Goal: Transaction & Acquisition: Purchase product/service

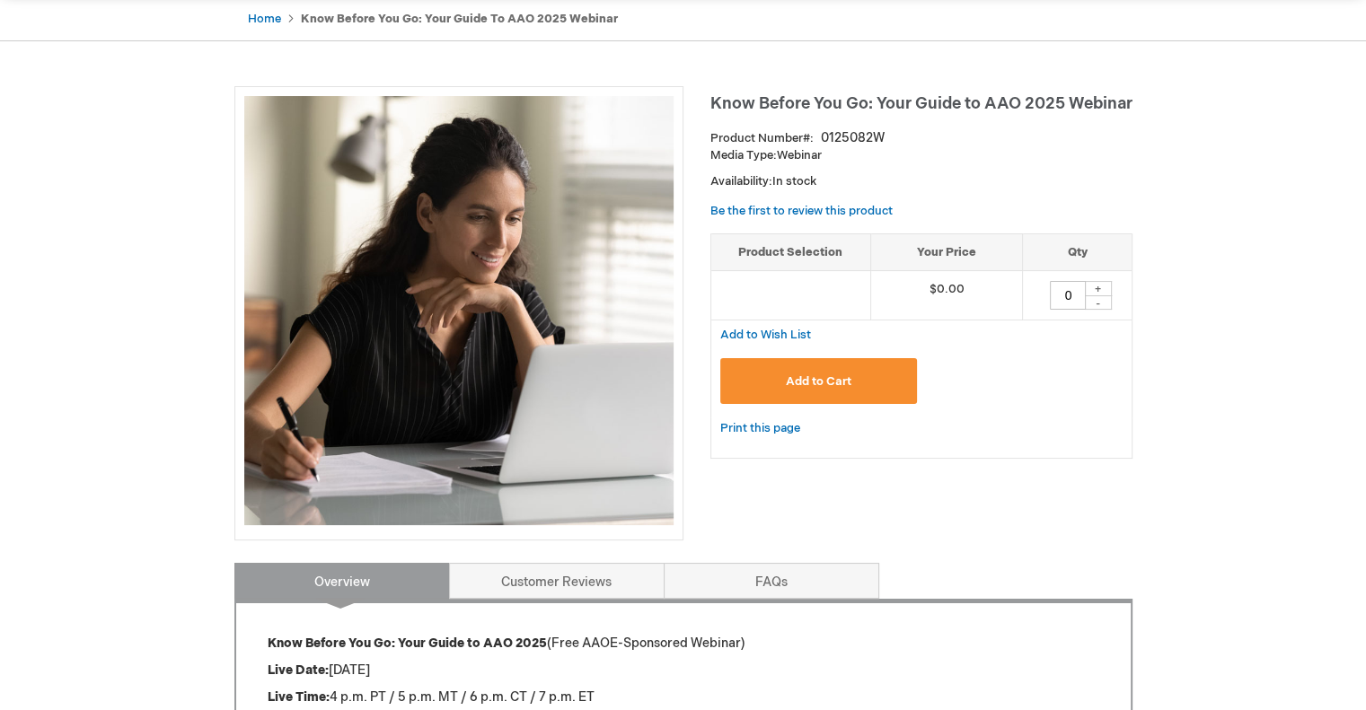
click at [791, 385] on span "Add to Cart" at bounding box center [819, 381] width 66 height 14
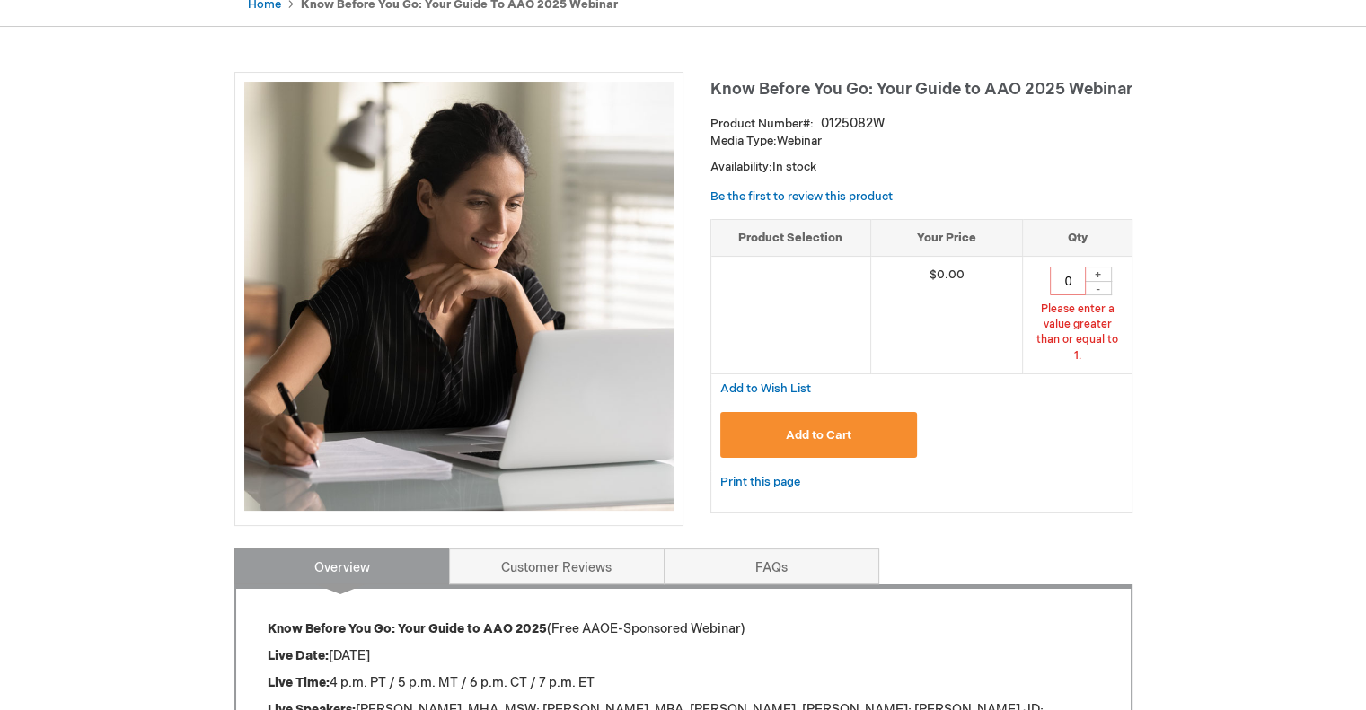
scroll to position [284, 0]
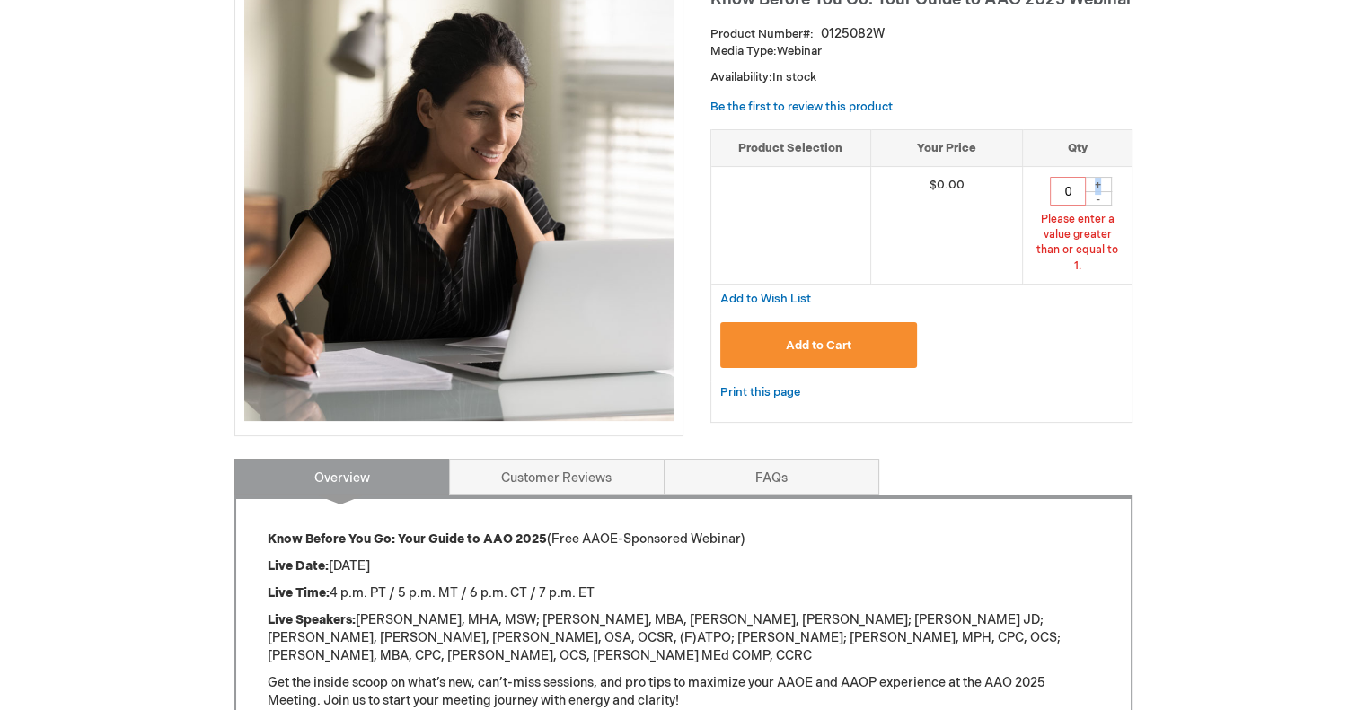
drag, startPoint x: 1098, startPoint y: 183, endPoint x: 1110, endPoint y: 198, distance: 19.2
click at [1099, 183] on div "+" at bounding box center [1098, 184] width 27 height 15
type input "1"
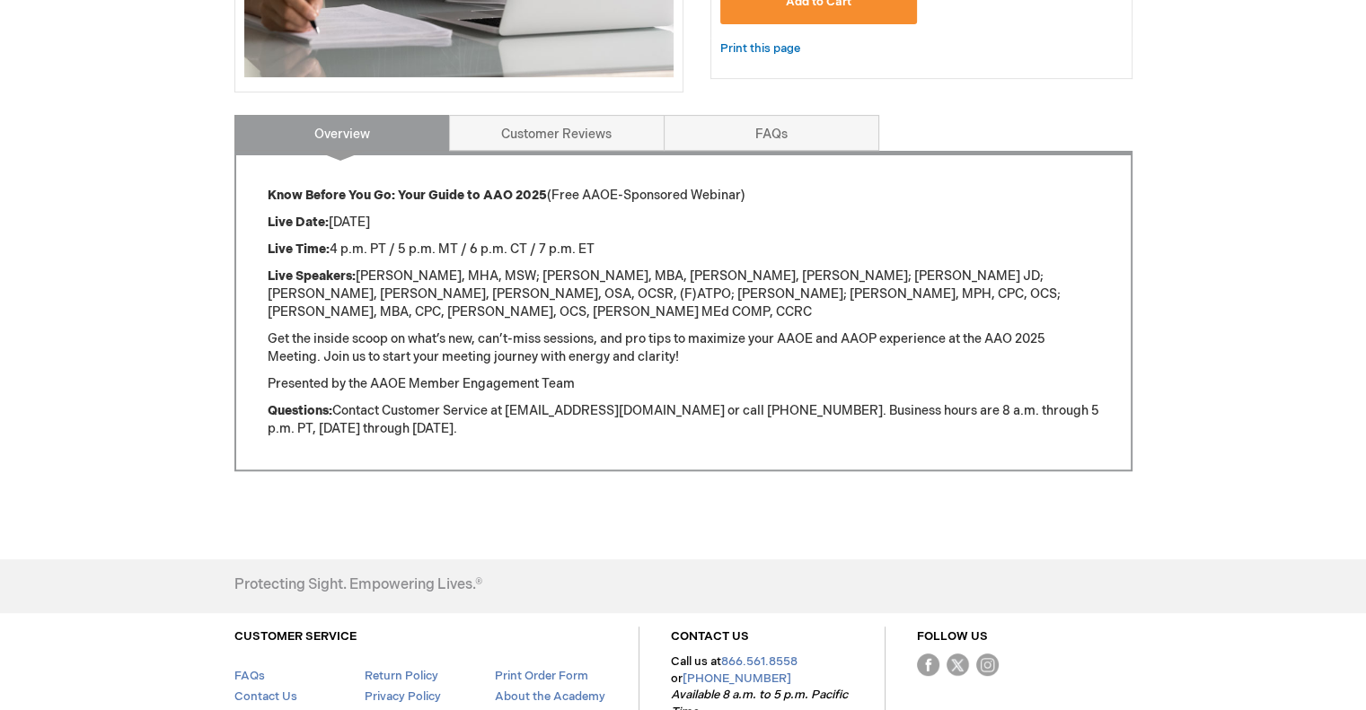
scroll to position [382, 0]
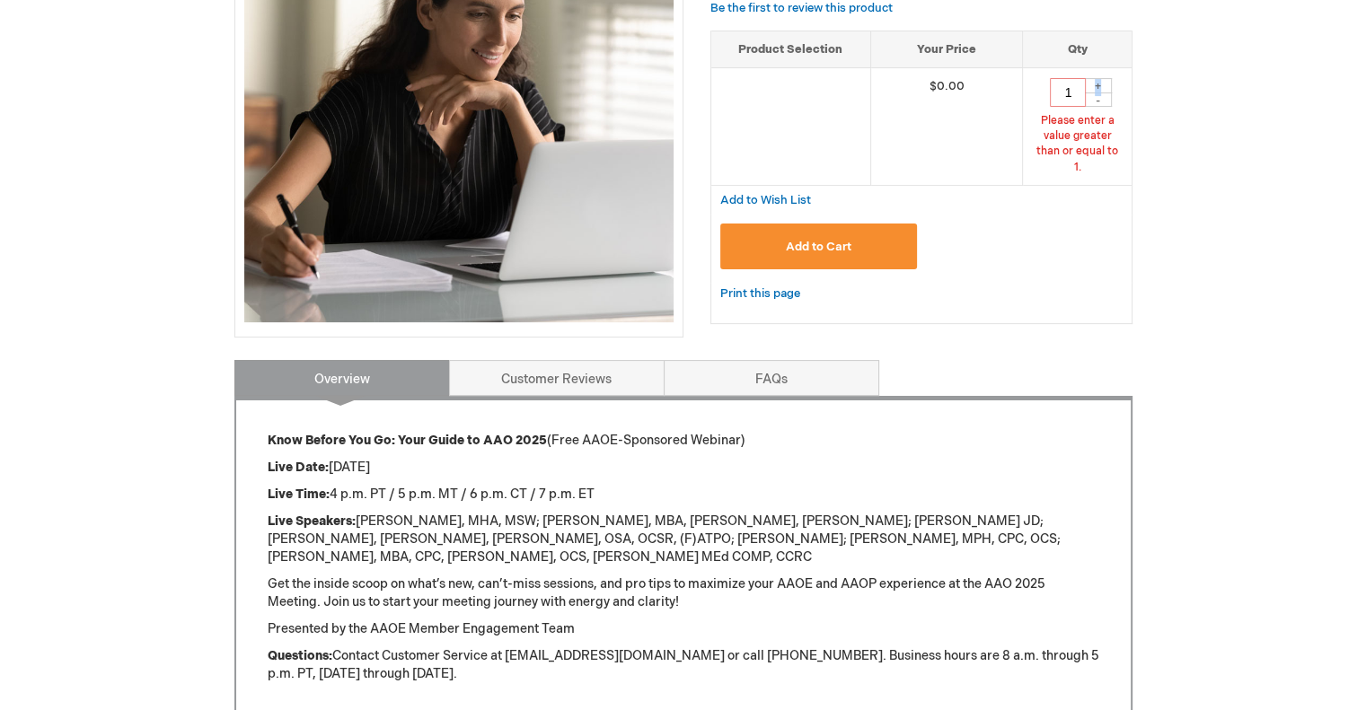
click at [826, 238] on button "Add to Cart" at bounding box center [819, 247] width 198 height 46
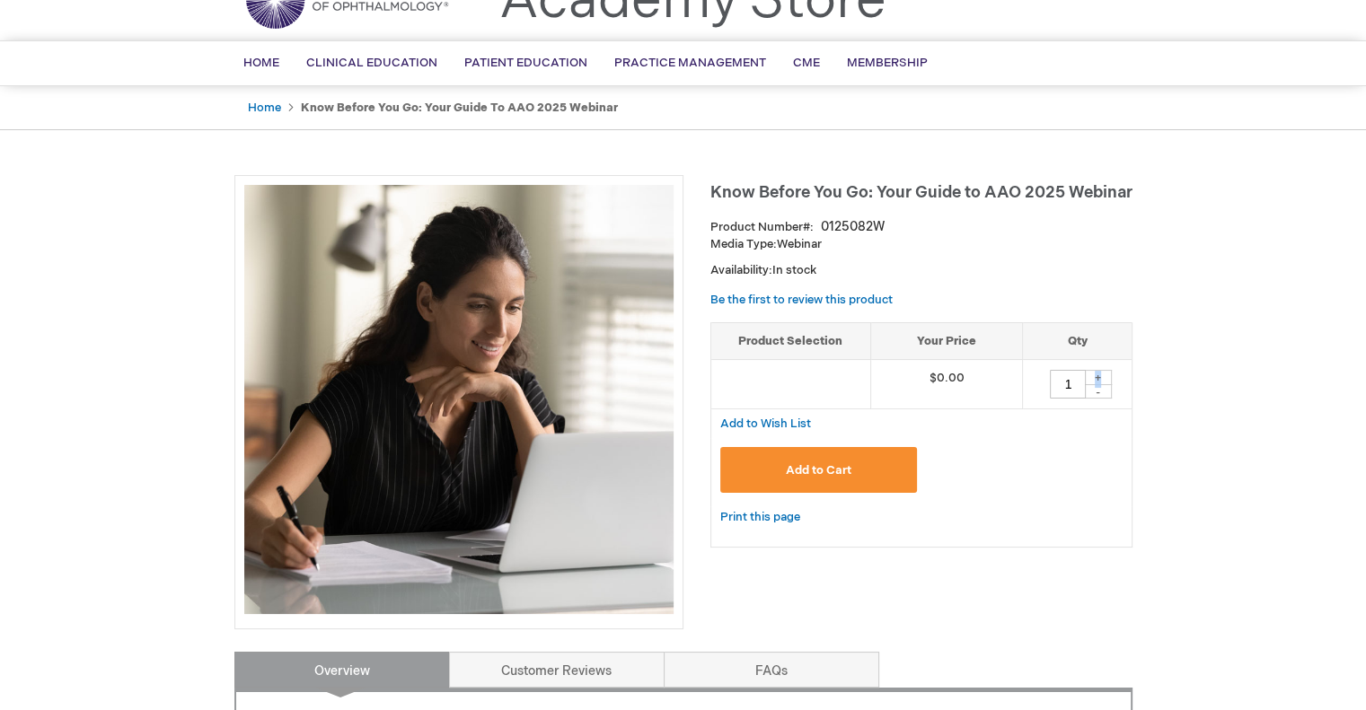
scroll to position [0, 0]
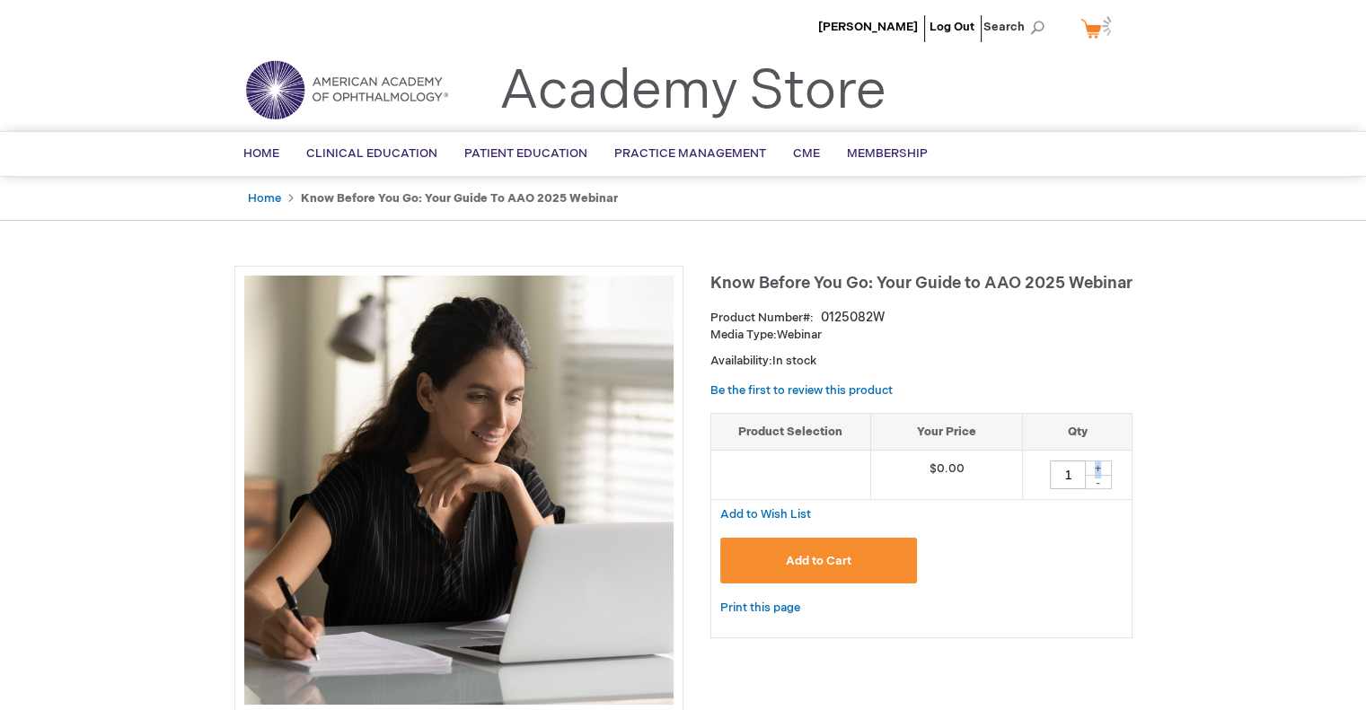
click at [1092, 38] on link "My Cart" at bounding box center [1098, 28] width 43 height 31
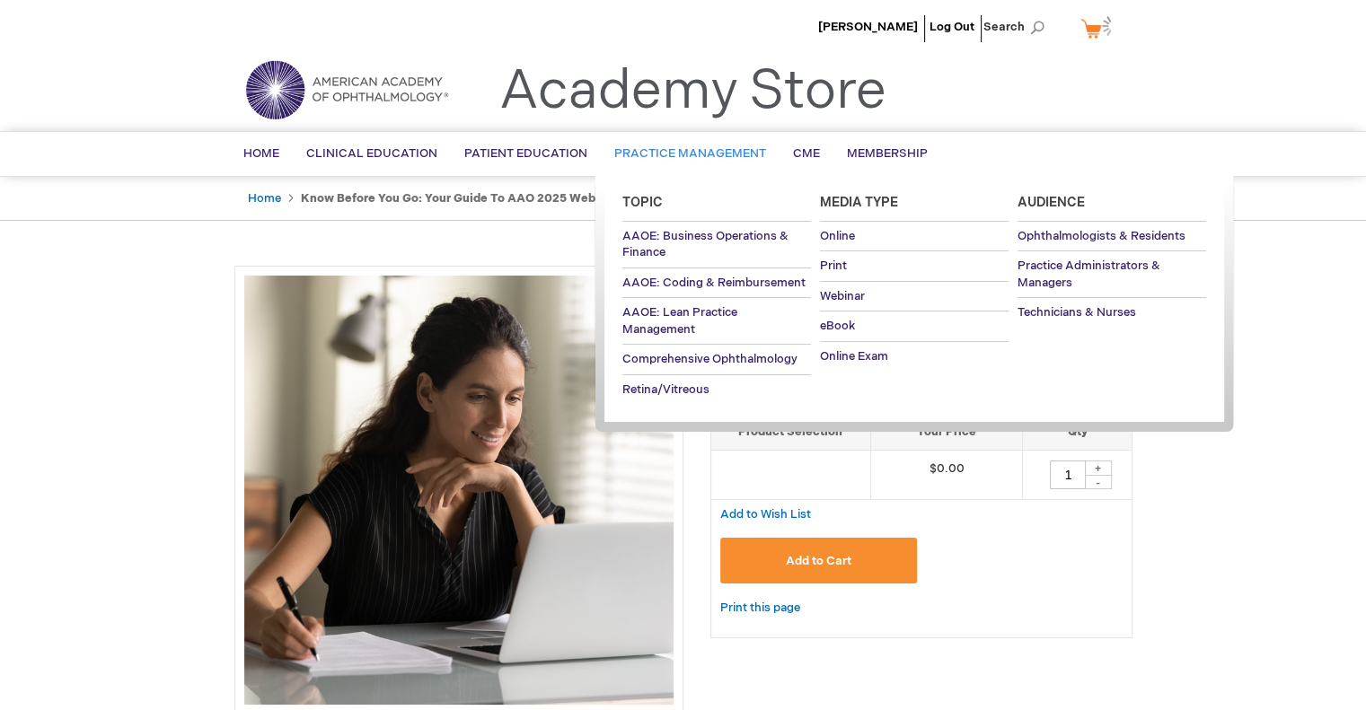
click at [679, 159] on span "Practice Management" at bounding box center [690, 153] width 152 height 14
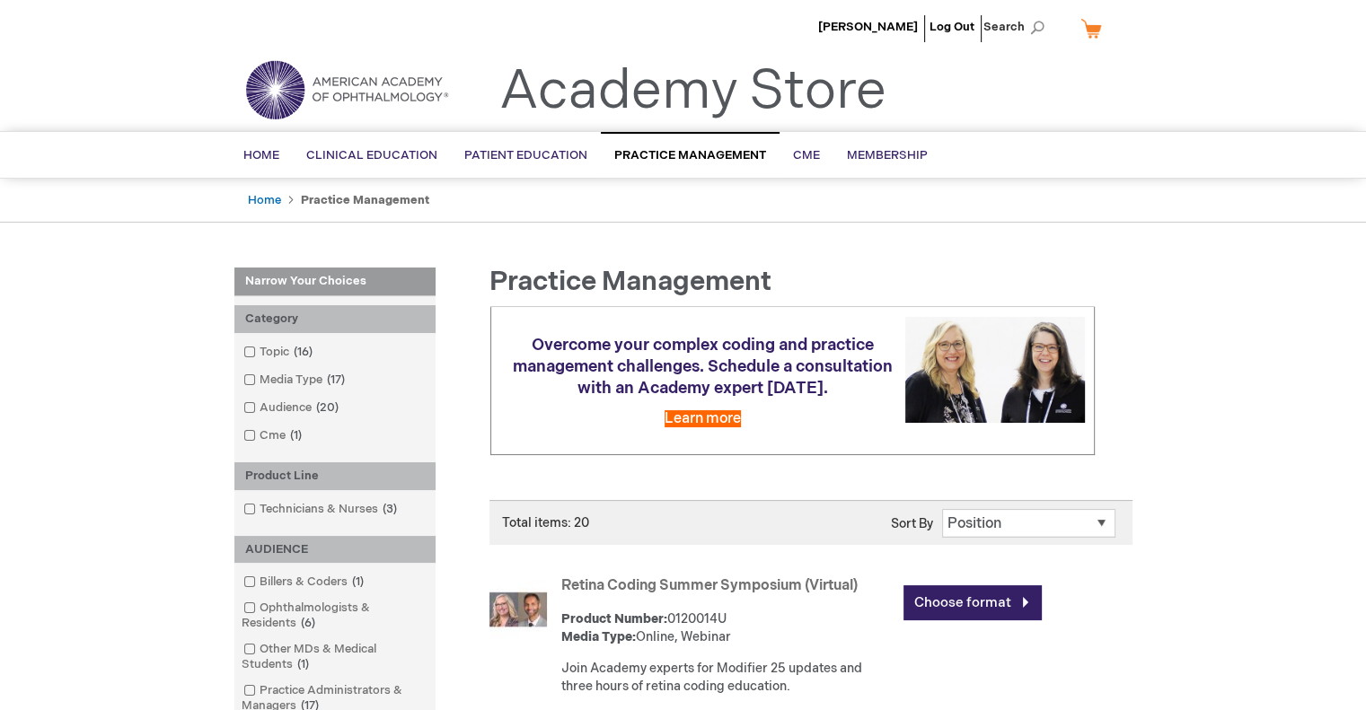
click at [1089, 28] on link "My Cart" at bounding box center [1098, 28] width 43 height 31
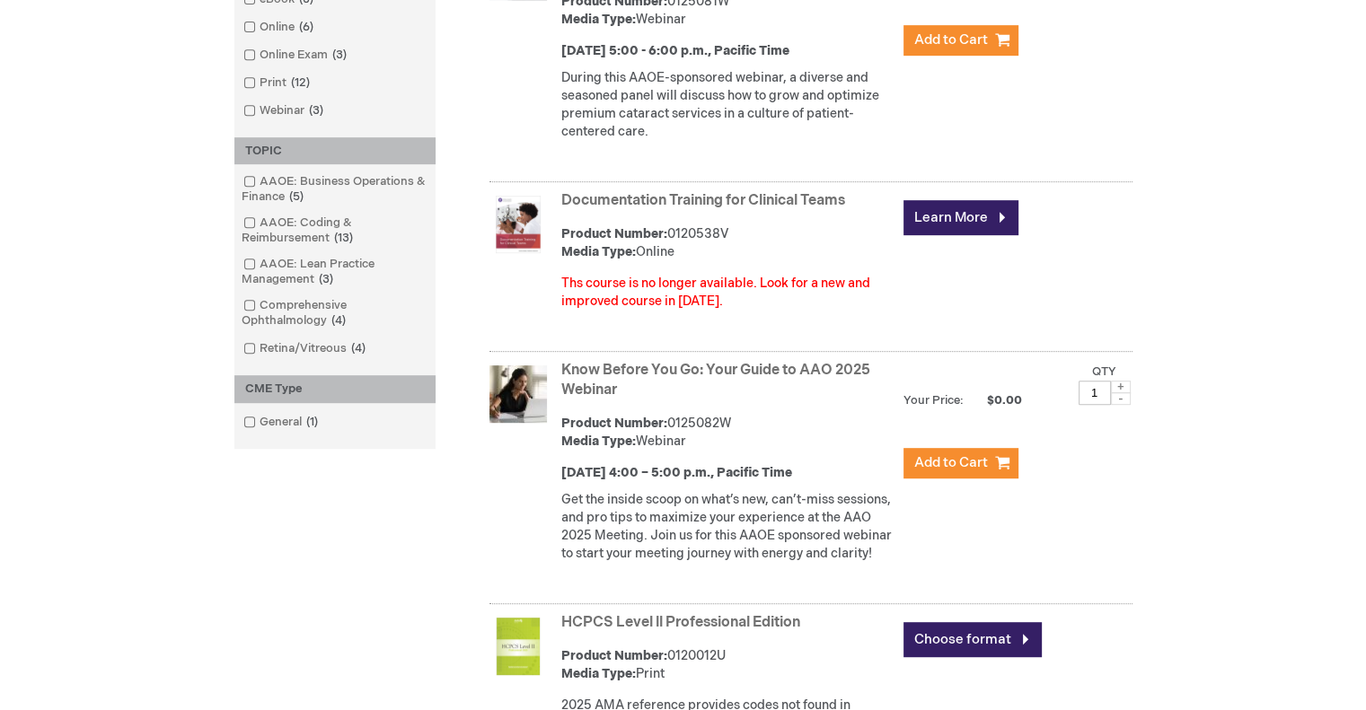
scroll to position [898, 0]
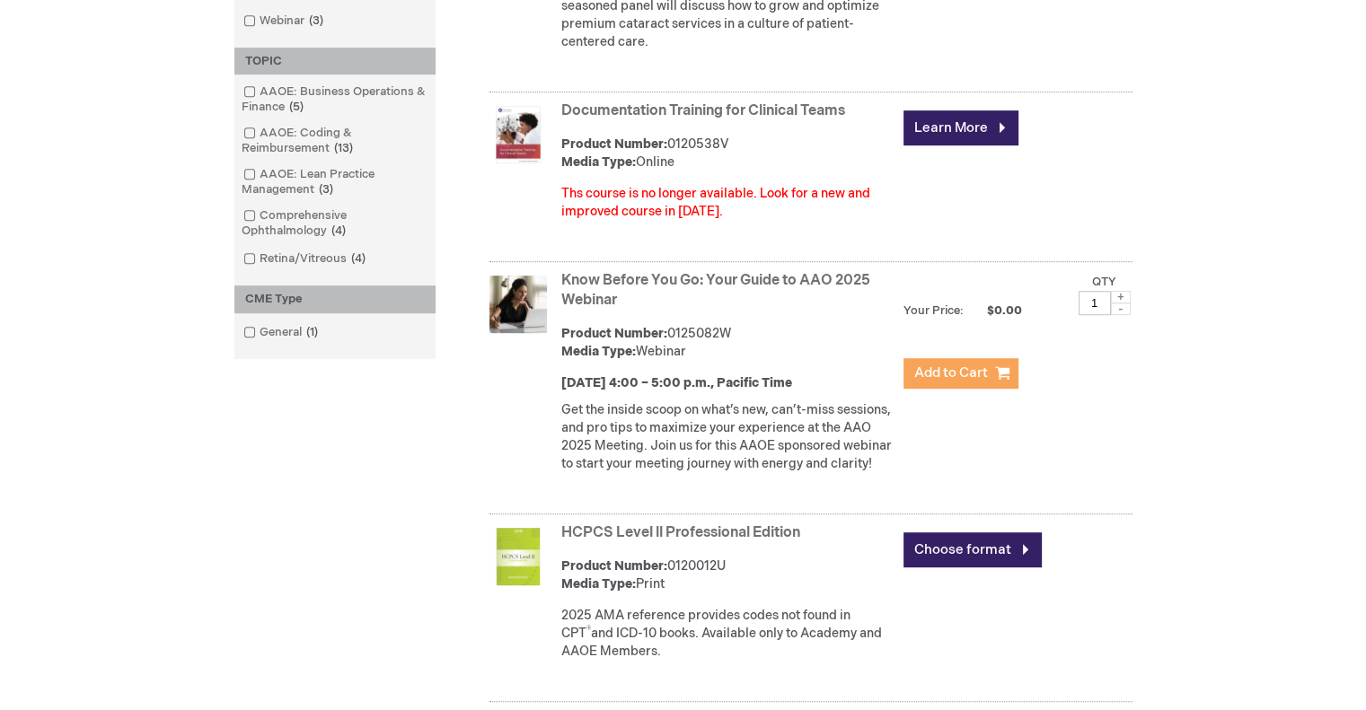
click at [936, 382] on span "Add to Cart" at bounding box center [951, 373] width 74 height 17
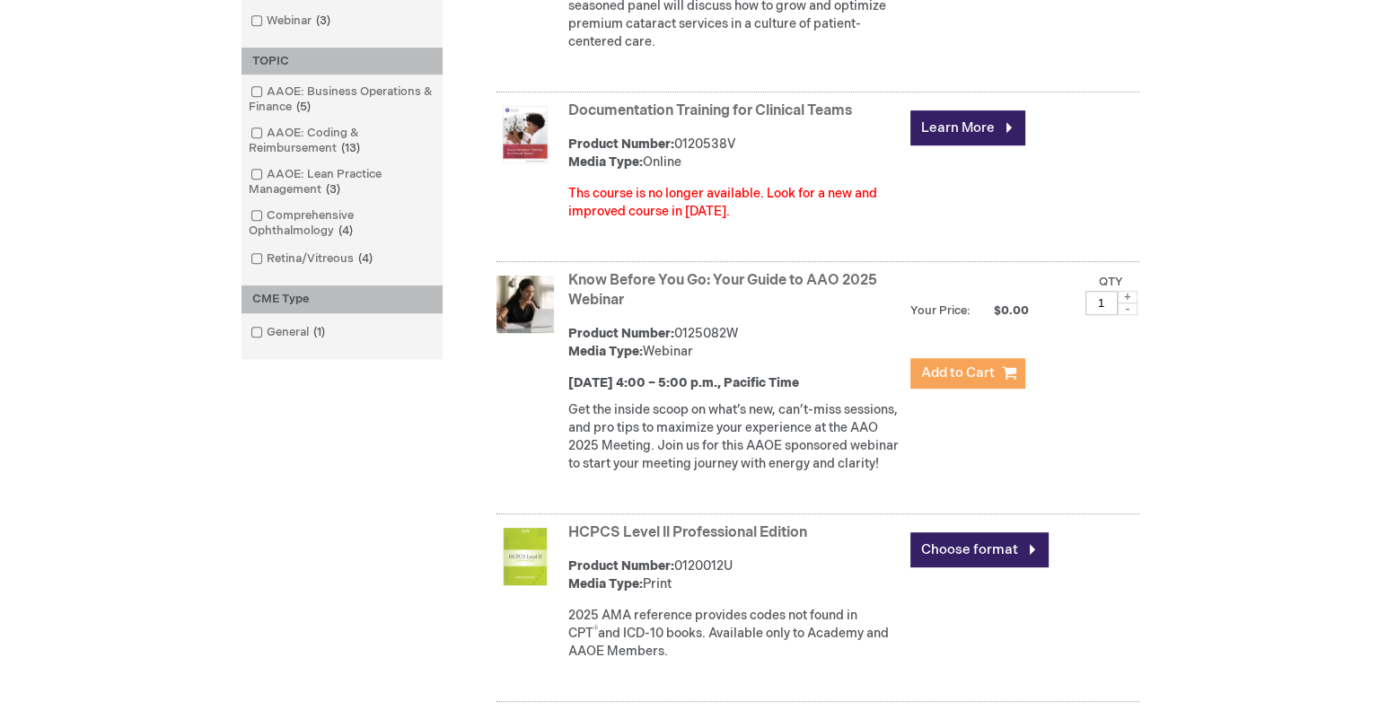
scroll to position [0, 0]
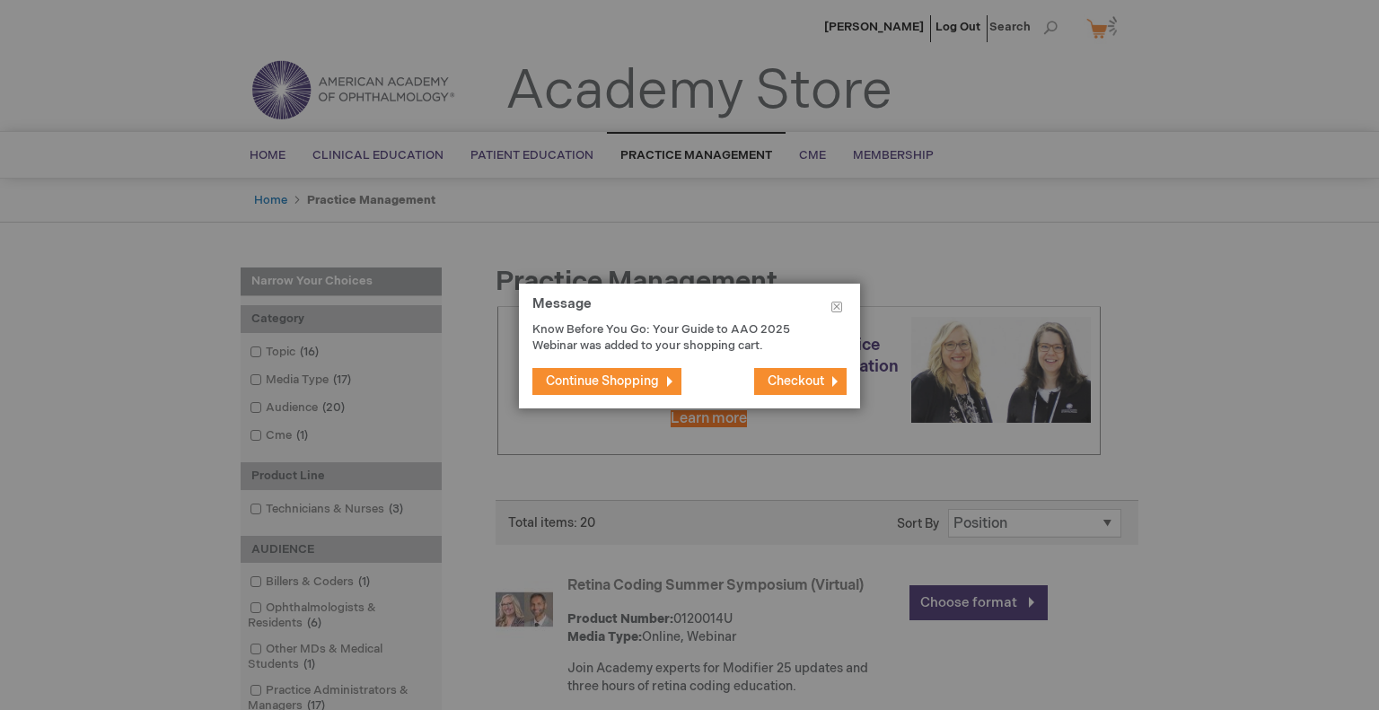
click at [815, 373] on button "Checkout" at bounding box center [800, 381] width 92 height 27
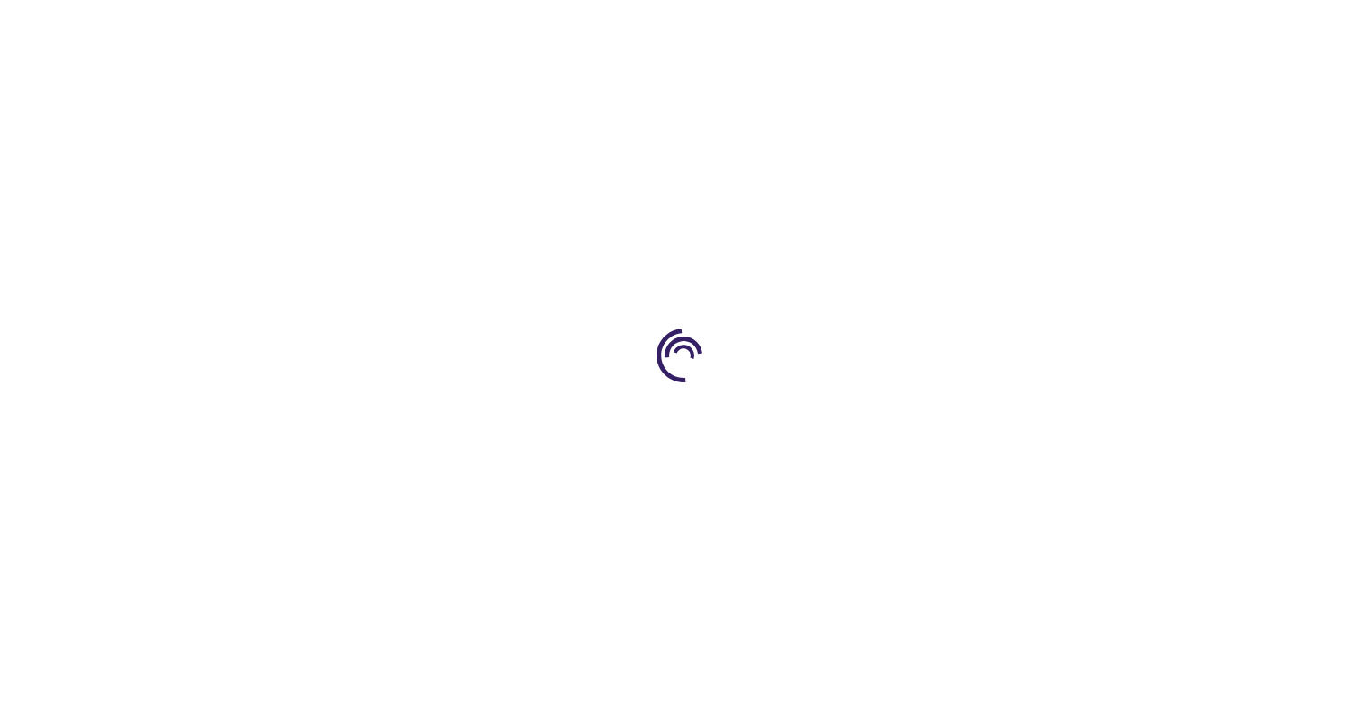
select select "US"
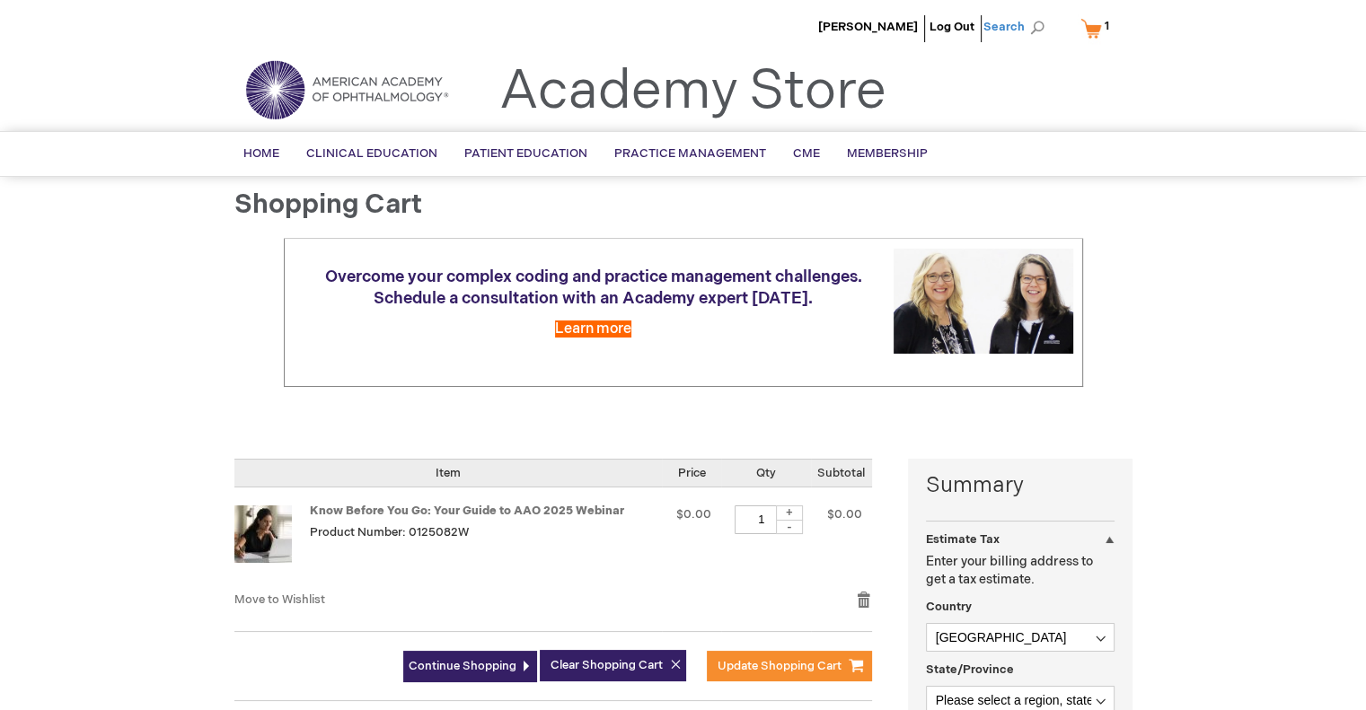
click at [1031, 37] on span "Search" at bounding box center [1017, 27] width 68 height 36
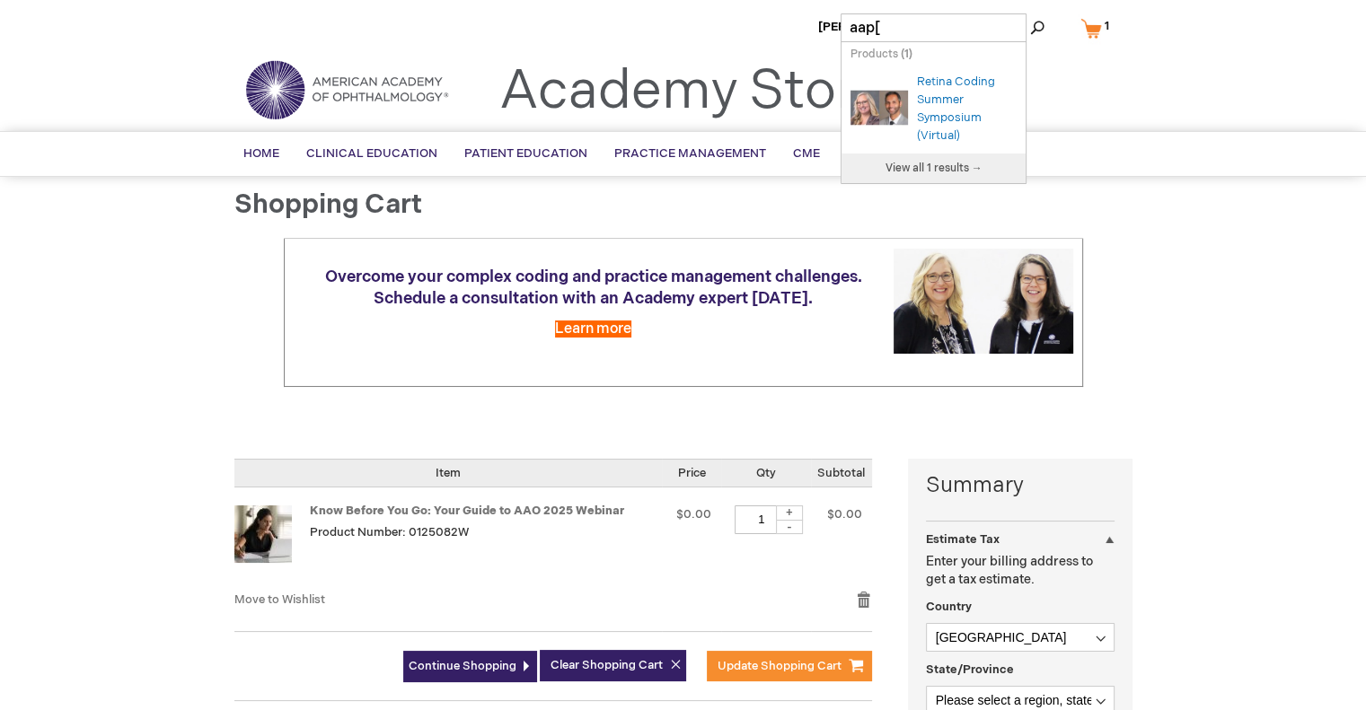
click at [904, 28] on input "aap[" at bounding box center [933, 27] width 186 height 29
type input "aaop"
click at [1030, 13] on button "Search" at bounding box center [1037, 27] width 14 height 29
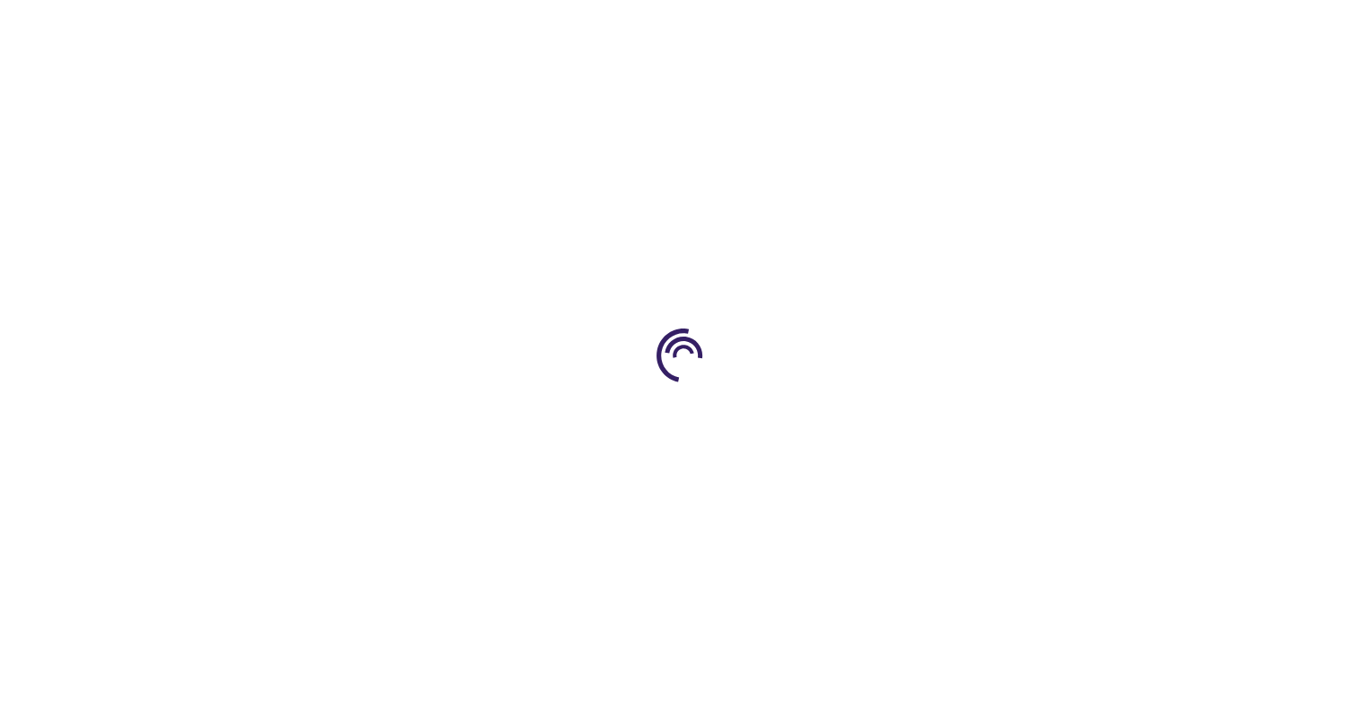
select select "US"
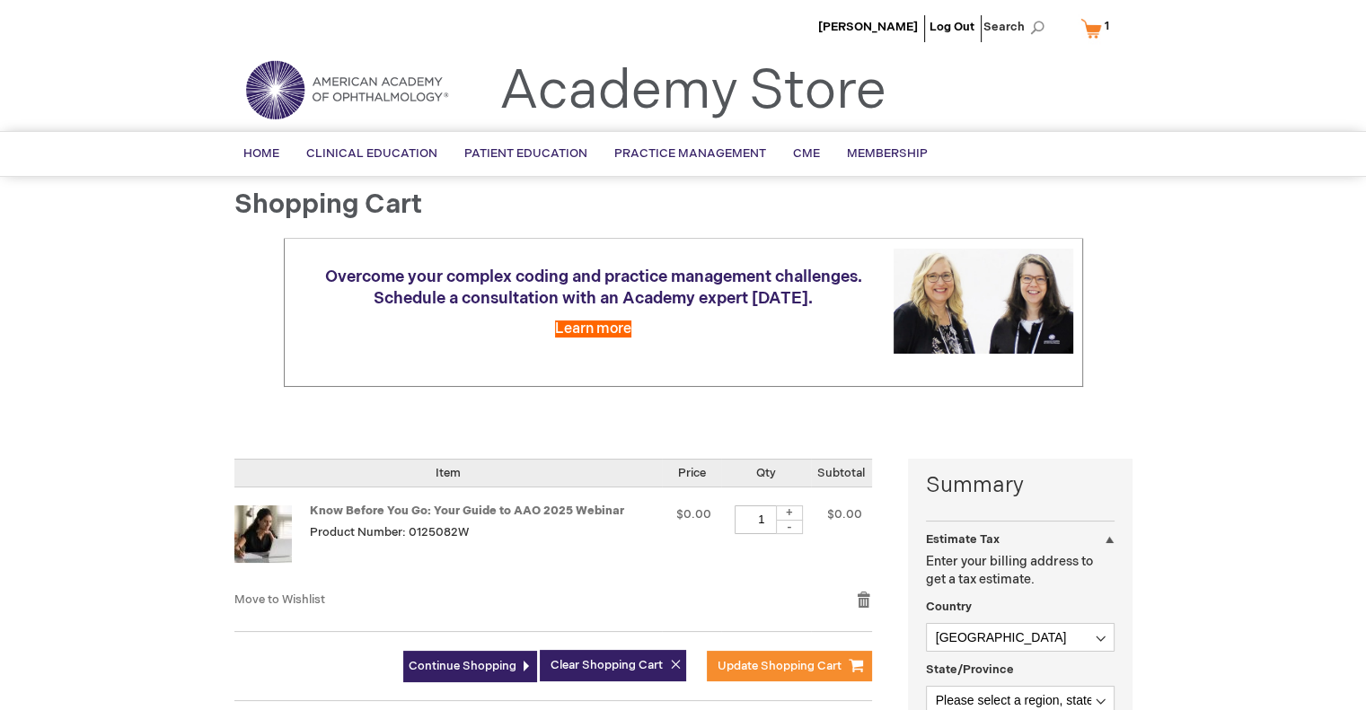
click at [1088, 33] on link "My Cart 1 1 items" at bounding box center [1099, 28] width 44 height 31
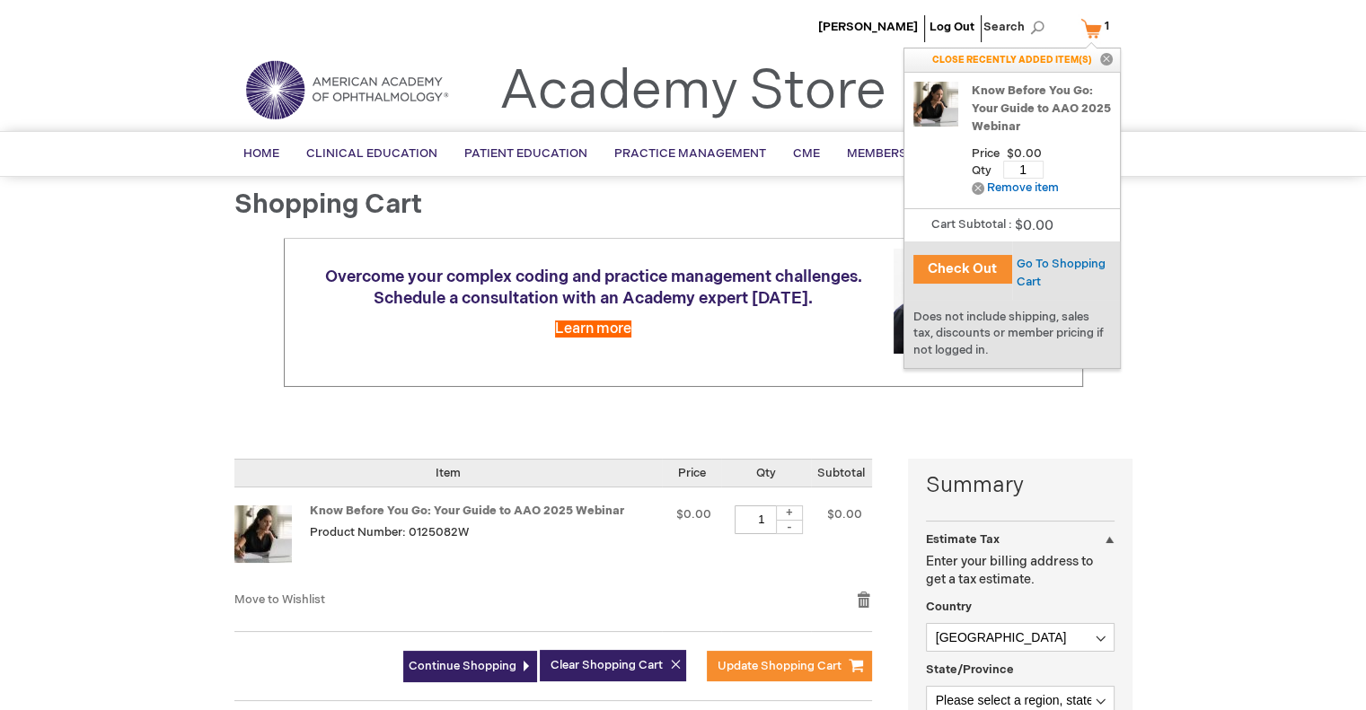
click at [959, 261] on button "Check Out" at bounding box center [962, 269] width 99 height 29
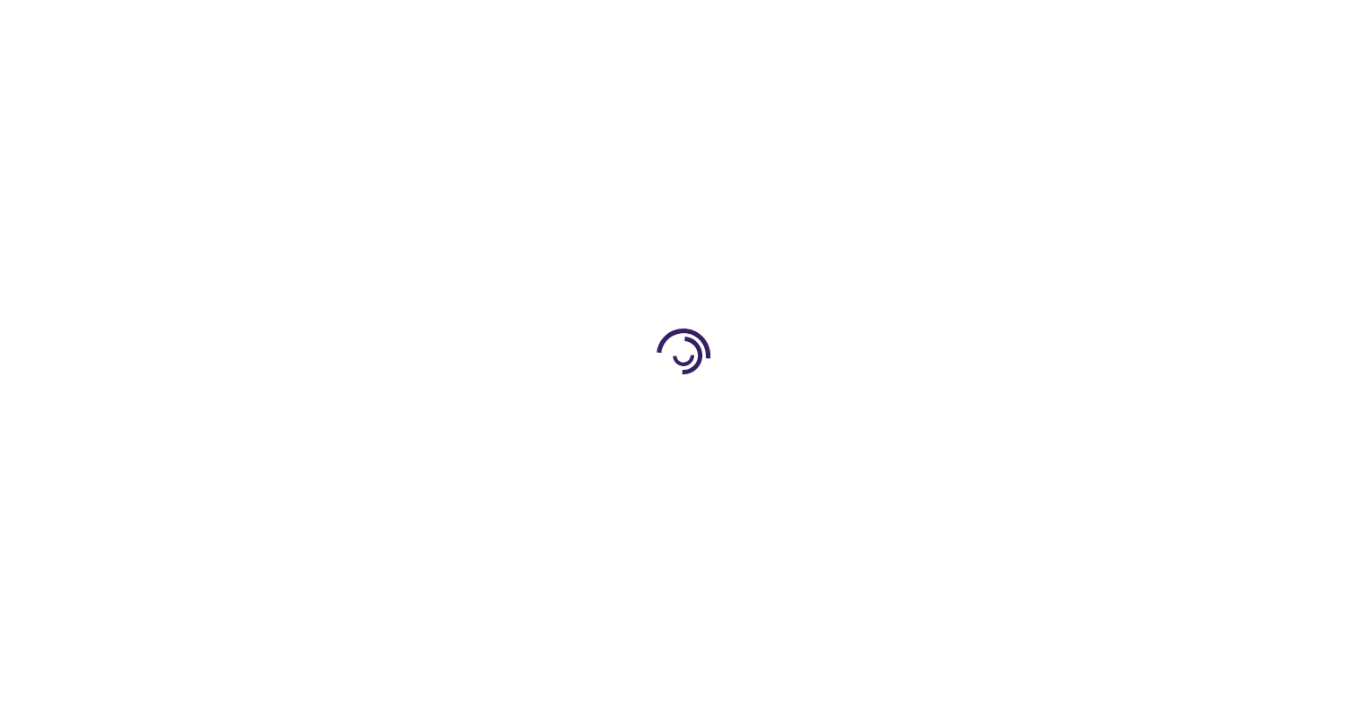
select select "US"
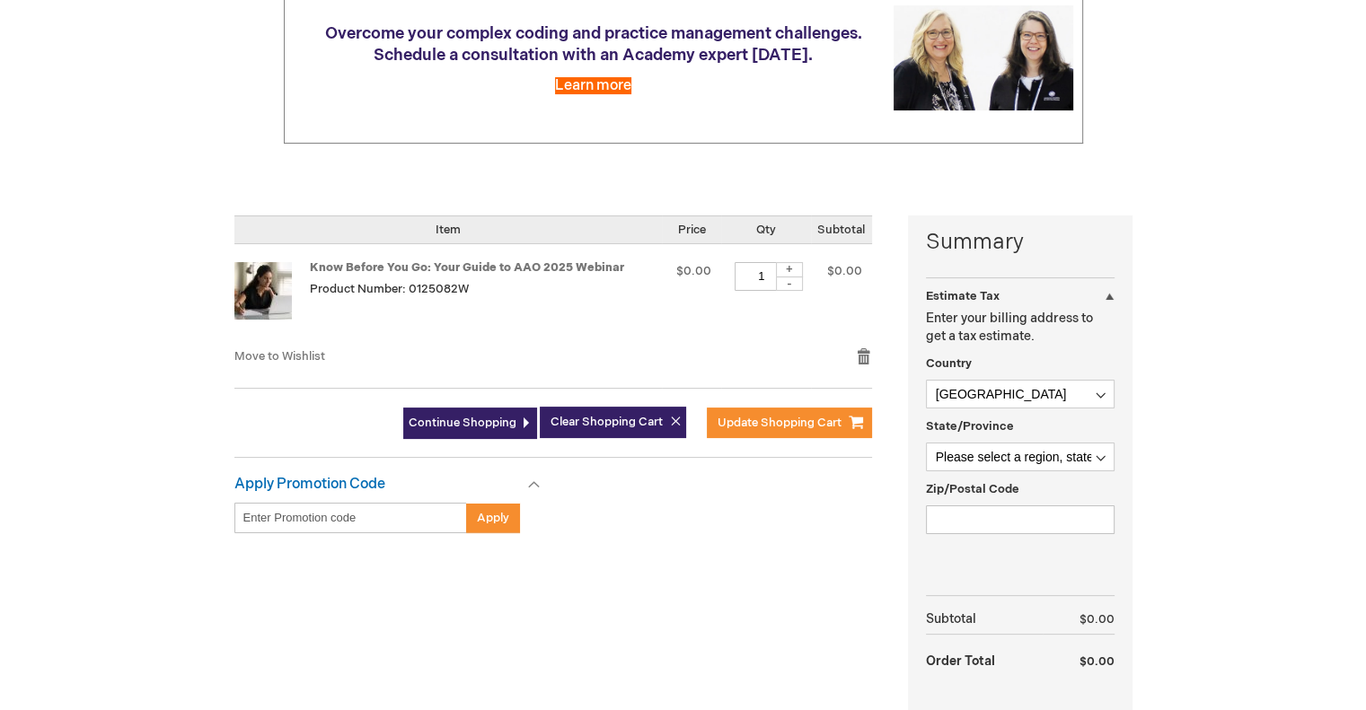
scroll to position [359, 0]
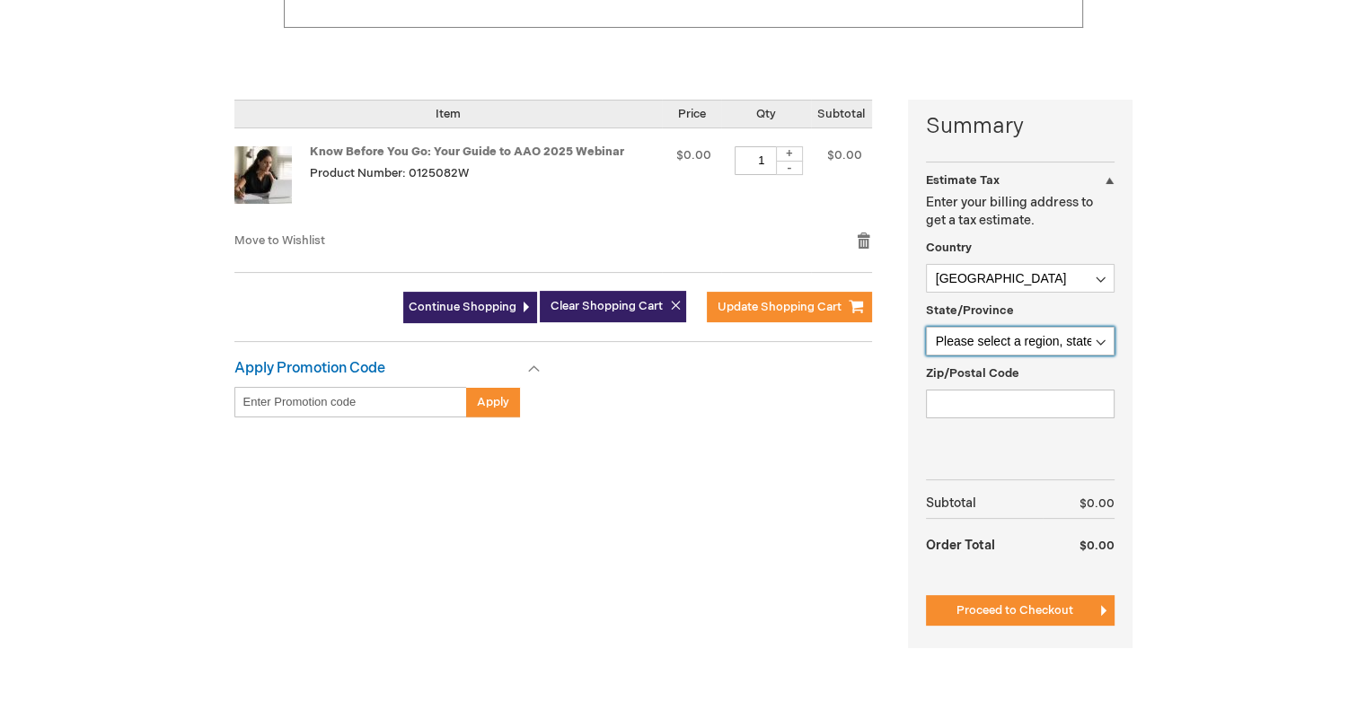
click at [1030, 344] on select "Please select a region, state or province. Alabama Alaska American Samoa Arizon…" at bounding box center [1020, 341] width 189 height 29
select select "47"
click at [926, 327] on select "Please select a region, state or province. Alabama Alaska American Samoa Arizon…" at bounding box center [1020, 341] width 189 height 29
click at [978, 384] on div "Zip/Postal Code" at bounding box center [1020, 392] width 189 height 54
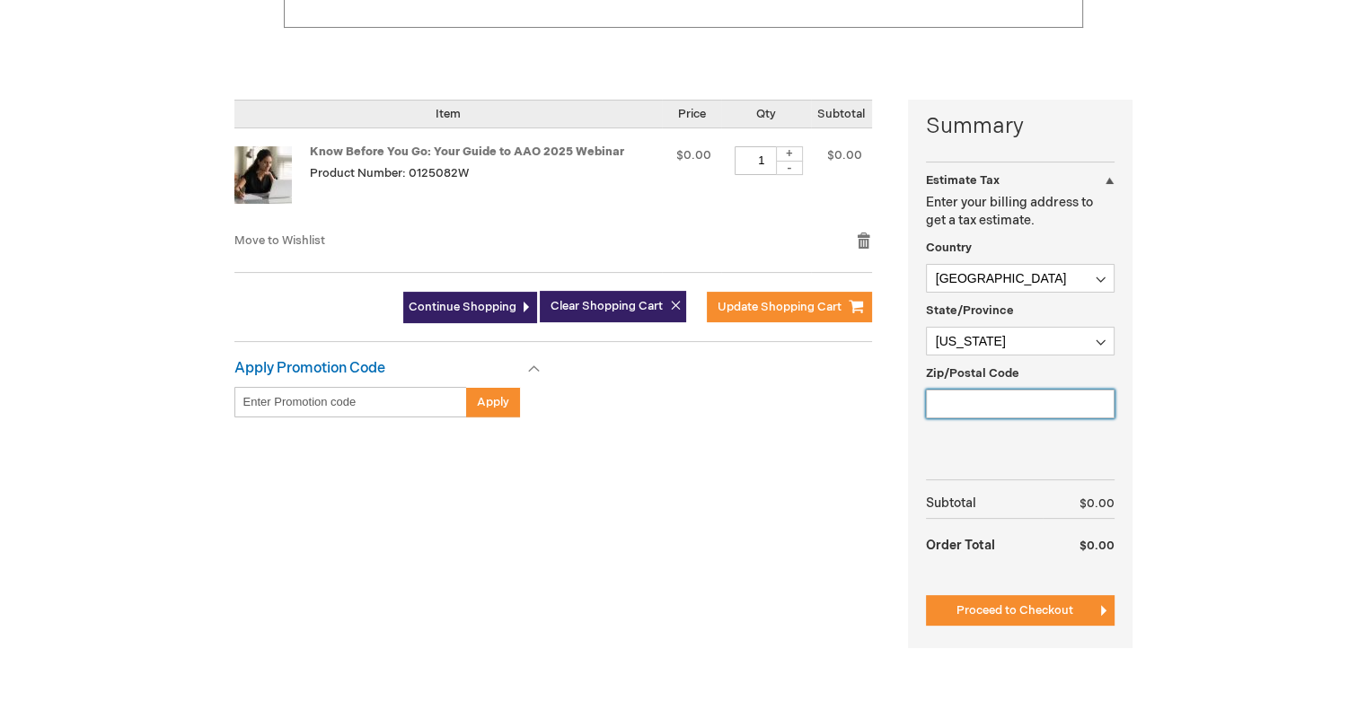
click at [979, 393] on input "Zip/Postal Code" at bounding box center [1020, 404] width 189 height 29
type input "45102"
click at [1020, 613] on span "Proceed to Checkout" at bounding box center [1014, 610] width 117 height 14
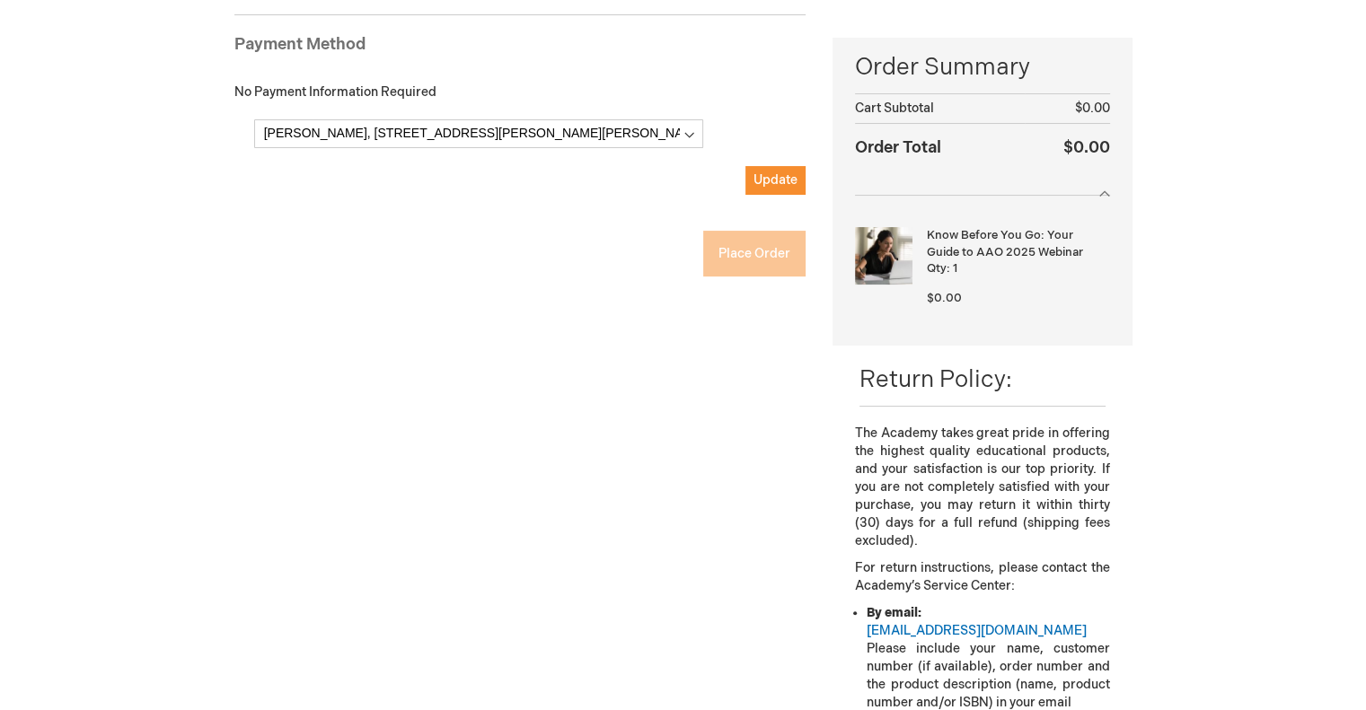
scroll to position [245, 0]
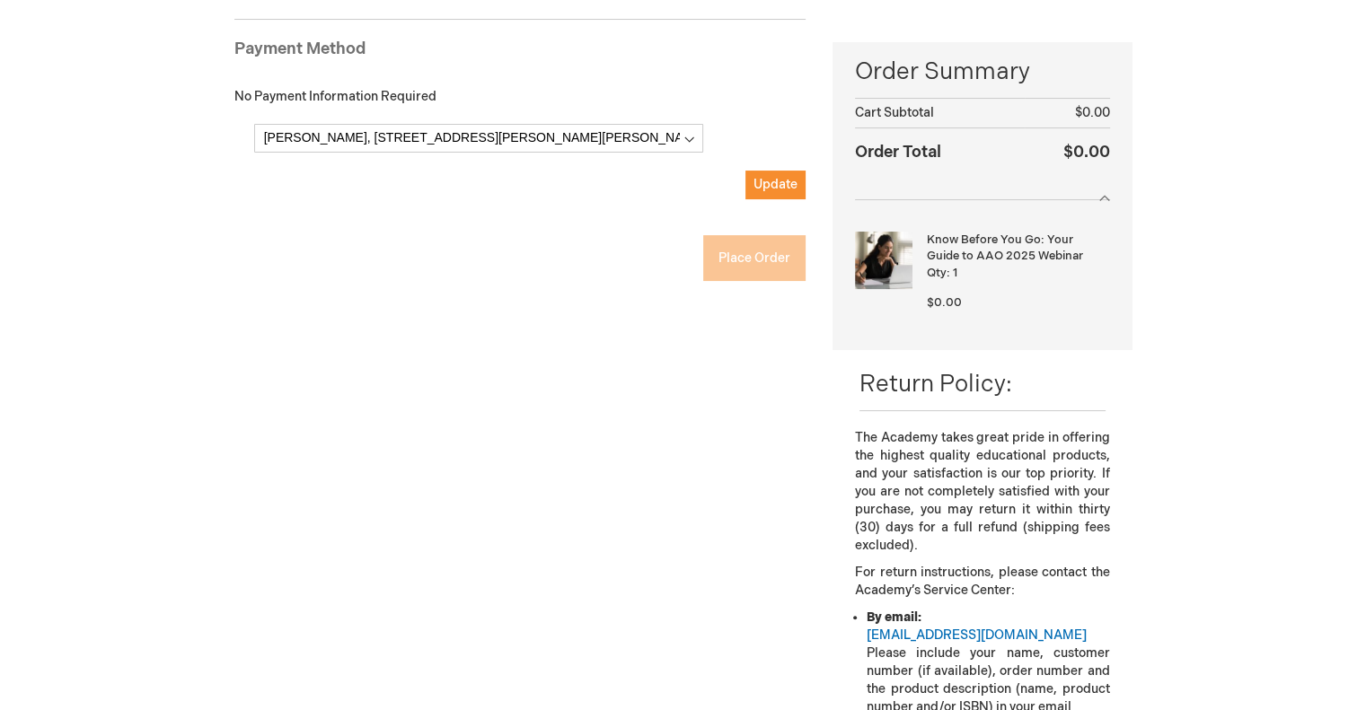
checkbox input "true"
click at [760, 192] on button "Update" at bounding box center [775, 185] width 60 height 29
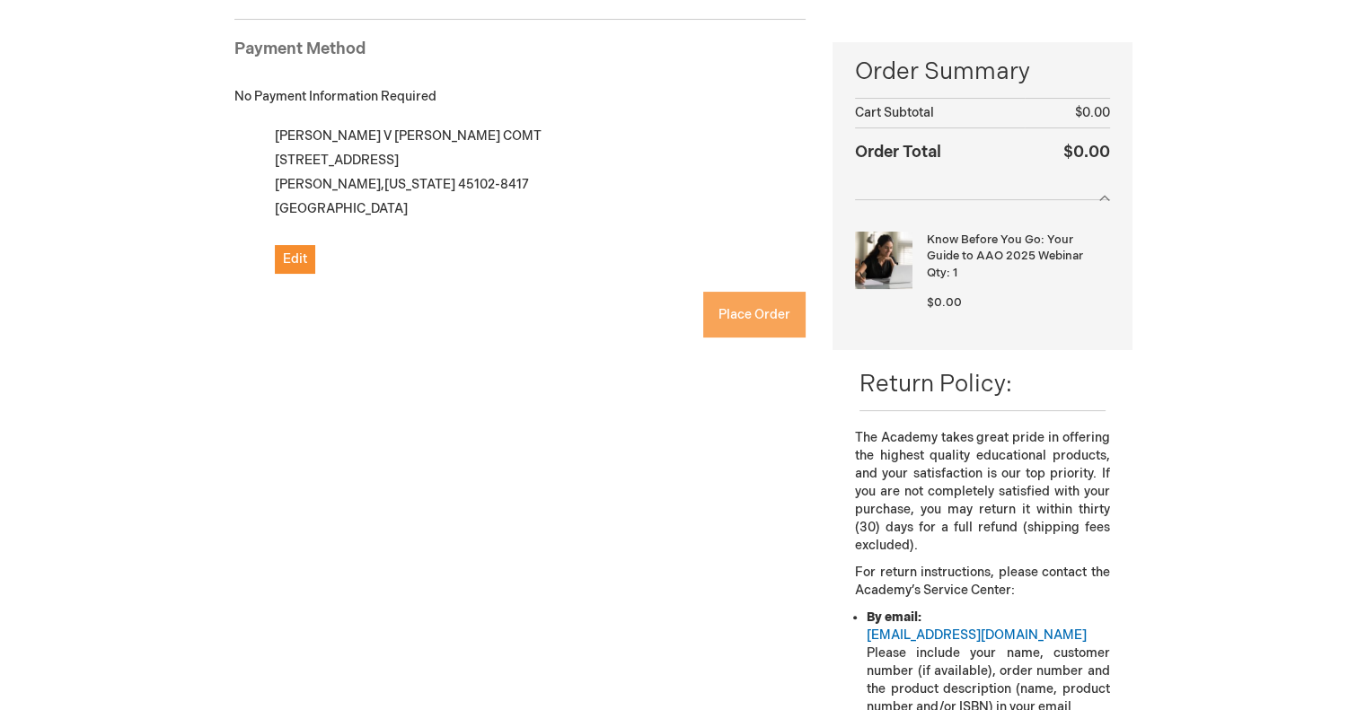
click at [768, 312] on span "Place Order" at bounding box center [754, 314] width 72 height 15
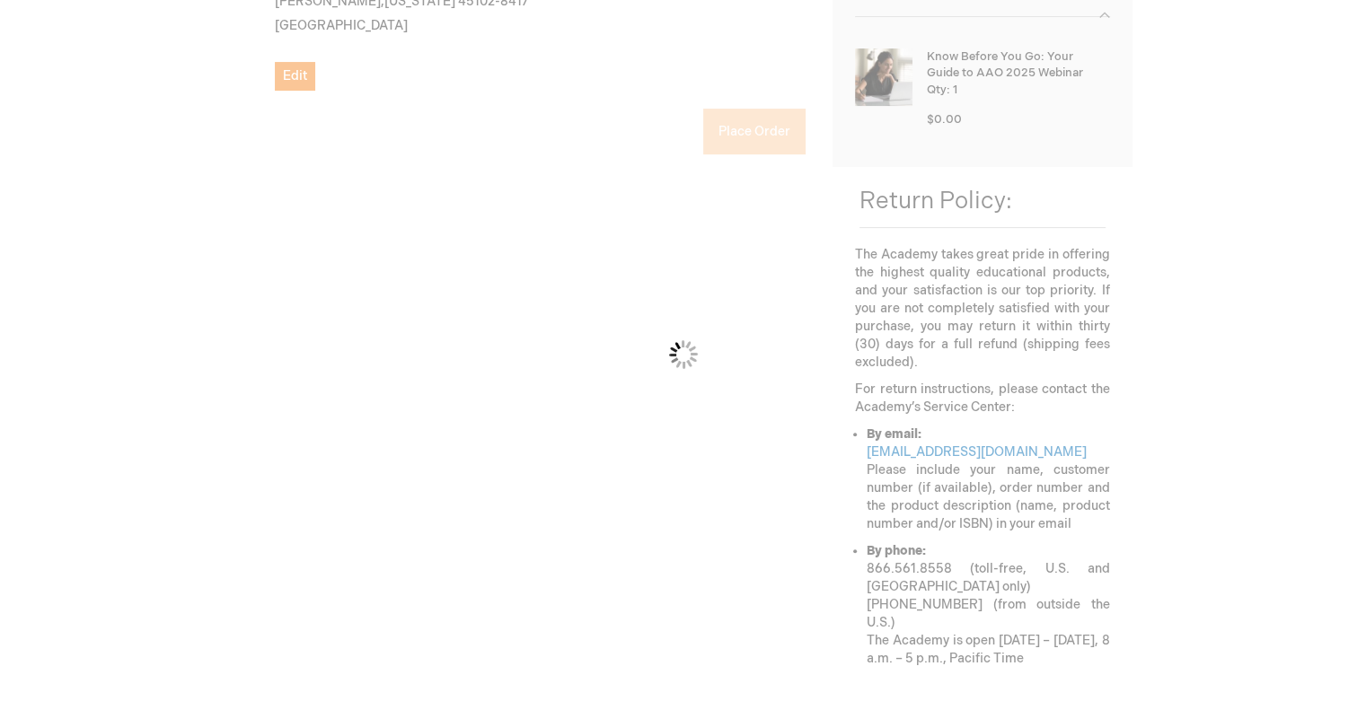
scroll to position [514, 0]
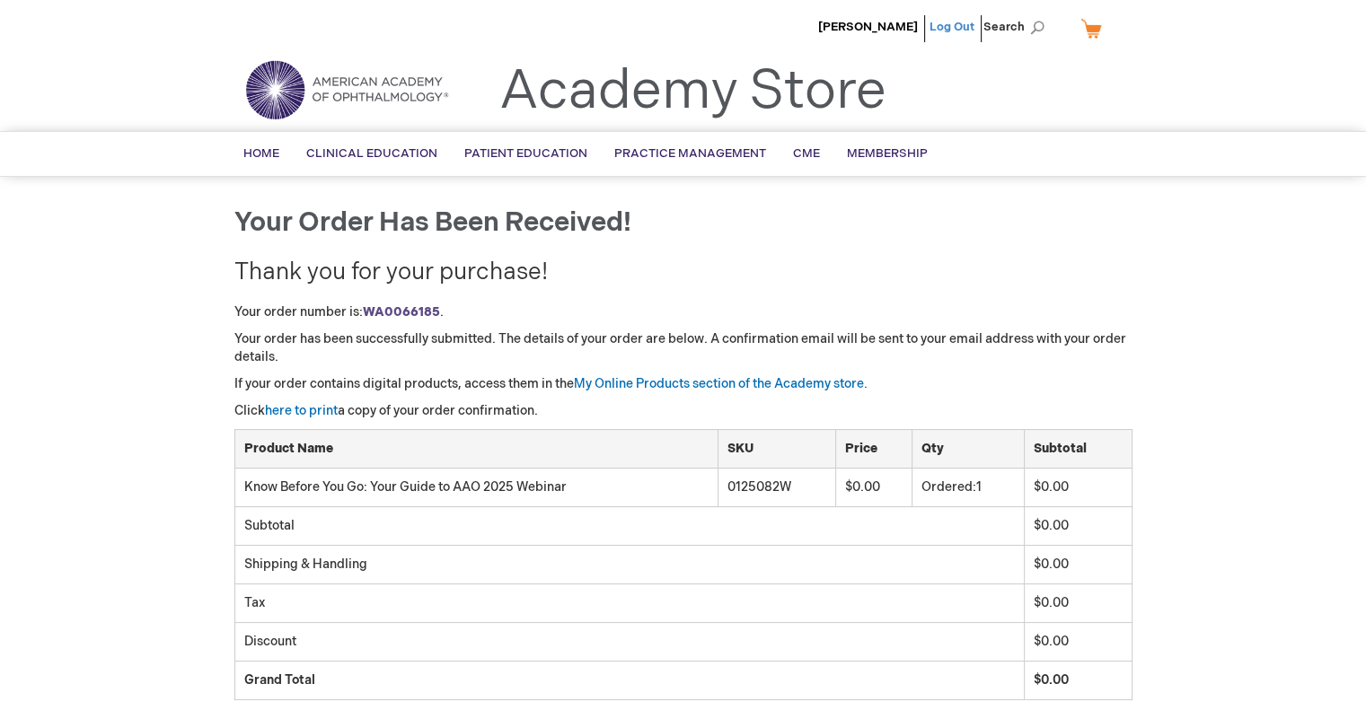
click at [959, 33] on link "Log Out" at bounding box center [951, 27] width 45 height 14
